Goal: Task Accomplishment & Management: Use online tool/utility

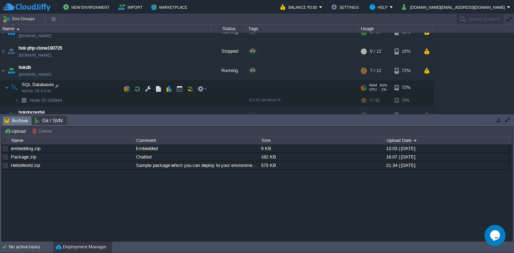
scroll to position [90, 0]
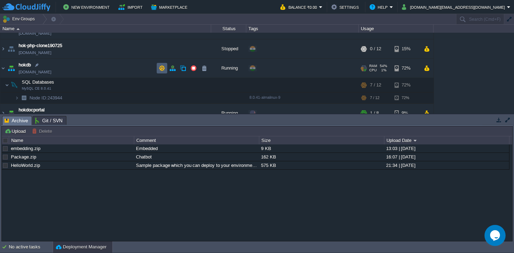
click at [162, 68] on button "button" at bounding box center [162, 68] width 6 height 6
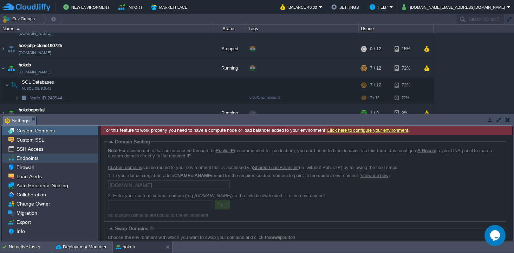
click at [17, 159] on span "Endpoints" at bounding box center [27, 158] width 25 height 6
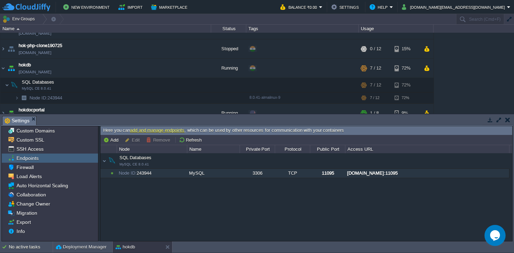
drag, startPoint x: 448, startPoint y: 172, endPoint x: 370, endPoint y: 172, distance: 78.0
click at [370, 172] on div "[DOMAIN_NAME]:11095" at bounding box center [426, 173] width 163 height 9
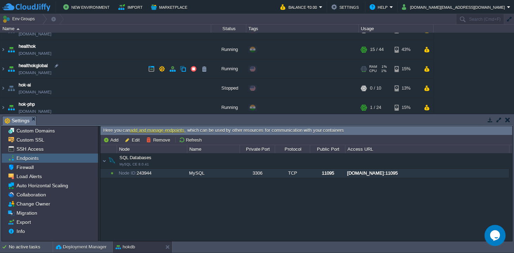
scroll to position [12, 0]
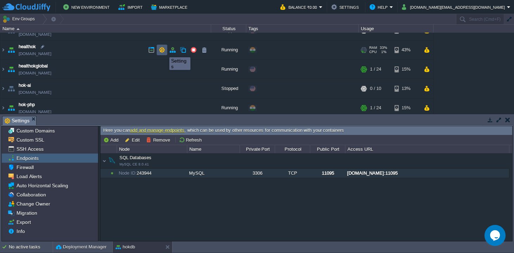
click at [164, 51] on button "button" at bounding box center [162, 50] width 6 height 6
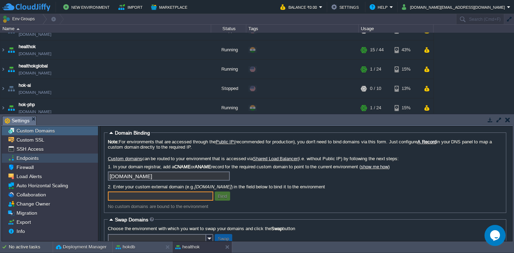
click at [22, 160] on span "Endpoints" at bounding box center [27, 158] width 25 height 6
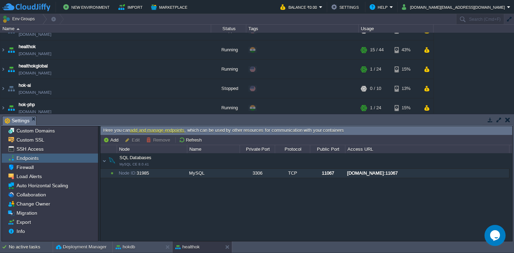
click at [361, 172] on div "[DOMAIN_NAME]:11067" at bounding box center [426, 173] width 163 height 9
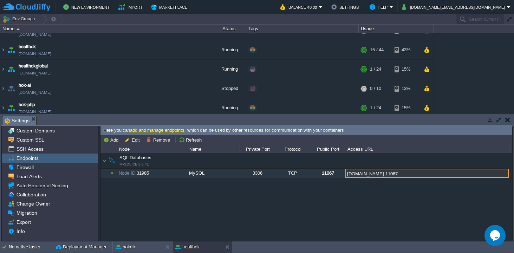
click at [361, 172] on input "[DOMAIN_NAME]:11067" at bounding box center [426, 173] width 163 height 9
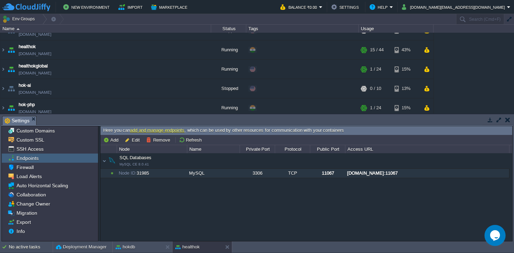
click at [445, 172] on div "[DOMAIN_NAME]:11067" at bounding box center [426, 173] width 163 height 9
type input "[DOMAIN_NAME]:11067"
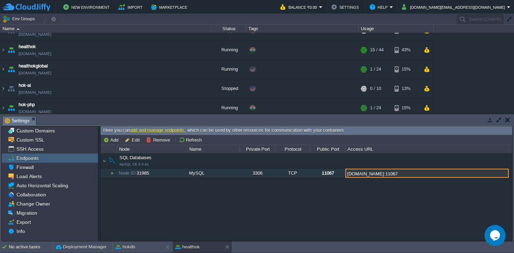
click at [430, 174] on input "[DOMAIN_NAME]:11067" at bounding box center [426, 173] width 163 height 9
